Goal: Transaction & Acquisition: Purchase product/service

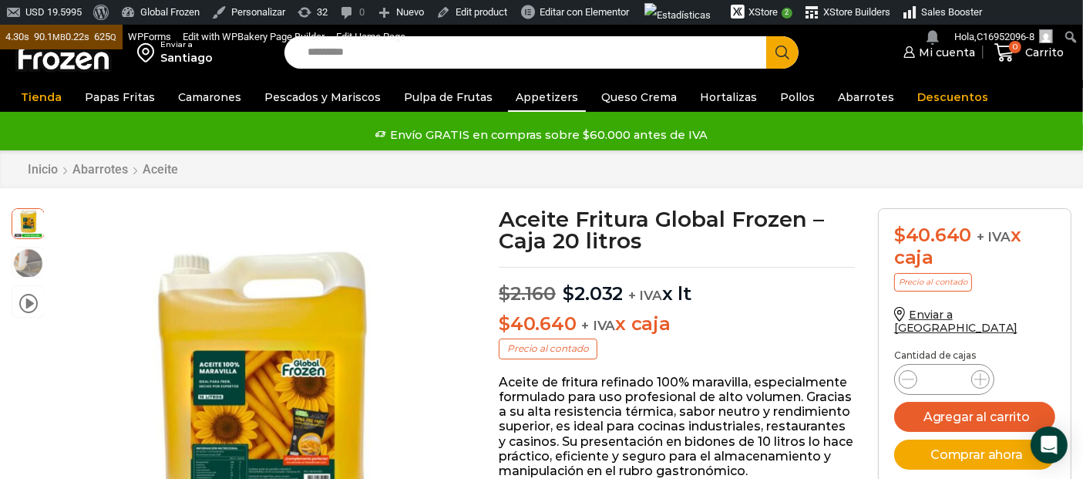
click at [531, 89] on link "Appetizers" at bounding box center [547, 96] width 78 height 29
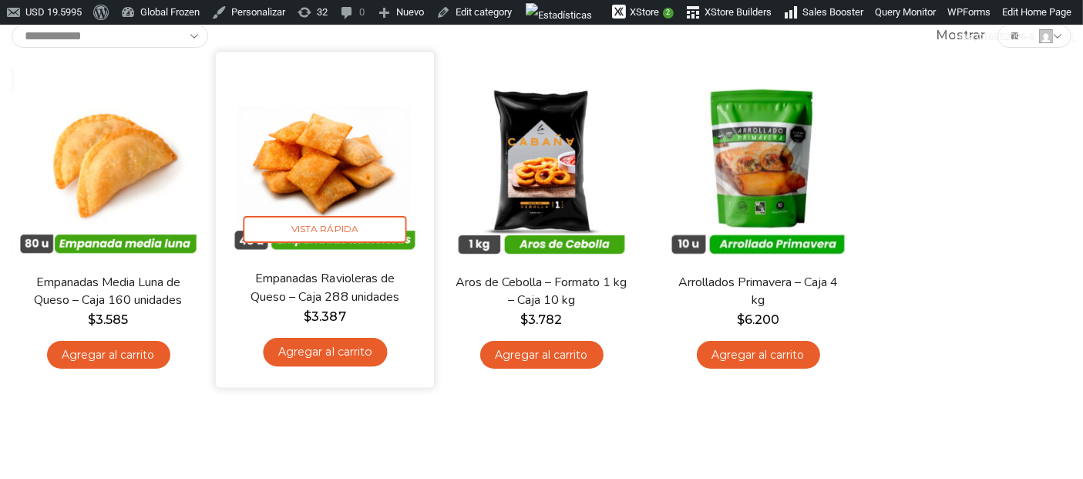
scroll to position [257, 0]
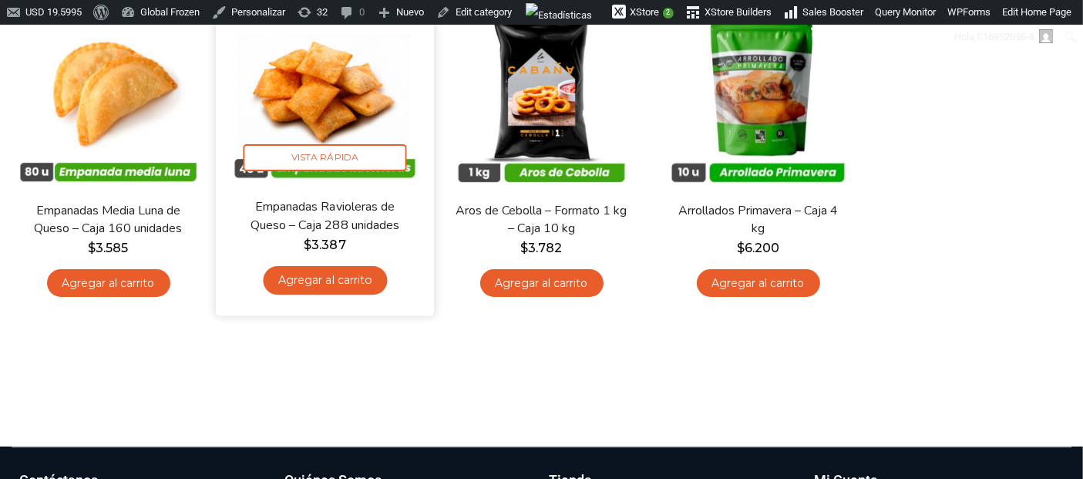
click at [321, 132] on img at bounding box center [324, 89] width 195 height 195
